Goal: Find specific page/section: Find specific page/section

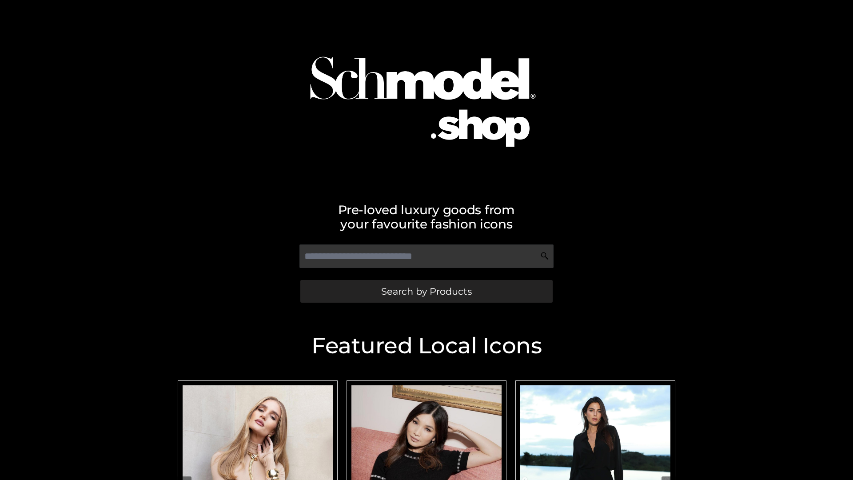
click at [426, 291] on span "Search by Products" at bounding box center [426, 291] width 91 height 9
